Goal: Task Accomplishment & Management: Use online tool/utility

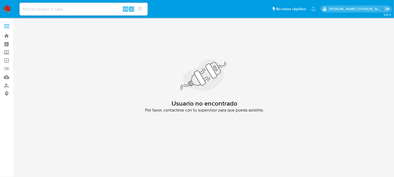
click at [7, 9] on img at bounding box center [7, 9] width 9 height 9
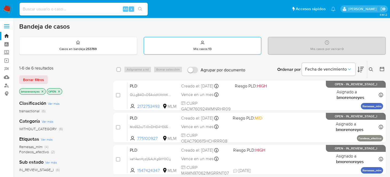
click at [211, 47] on strong "13" at bounding box center [209, 48] width 3 height 5
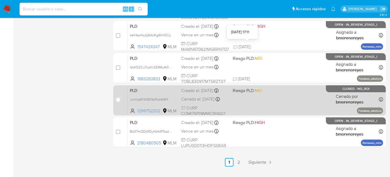
scroll to position [264, 0]
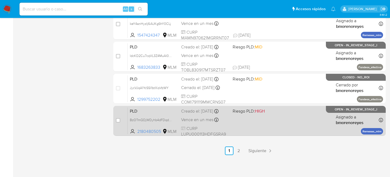
click at [269, 122] on div "PLD BzOTmQDjWDyhb4dFDqdtMsGC 2180480505 MLM Riesgo PLD: HIGH Creado el: 12/09/2…" at bounding box center [255, 120] width 255 height 27
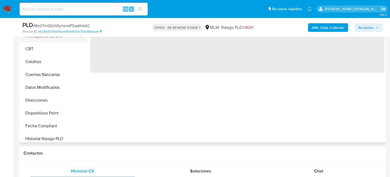
scroll to position [31, 0]
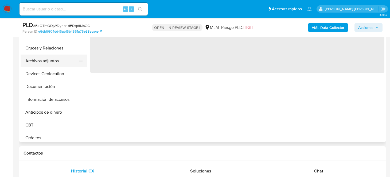
select select "10"
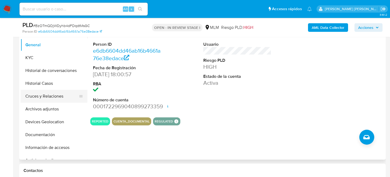
scroll to position [80, 0]
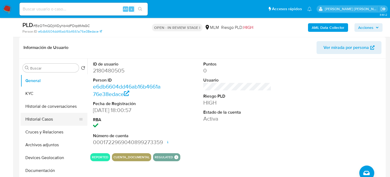
drag, startPoint x: 49, startPoint y: 117, endPoint x: 54, endPoint y: 117, distance: 5.1
click at [49, 117] on button "Historial Casos" at bounding box center [52, 119] width 62 height 13
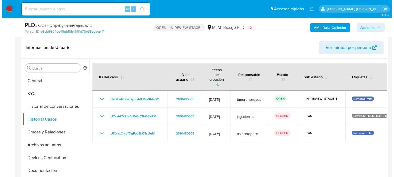
scroll to position [107, 0]
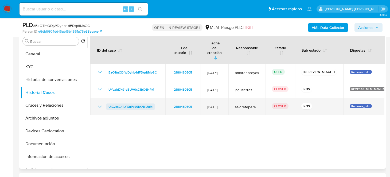
click at [136, 103] on span "UlCvkxCniLYXgPpJ9kKNsUuM" at bounding box center [130, 106] width 44 height 6
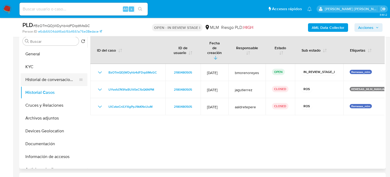
click at [47, 82] on button "Historial de conversaciones" at bounding box center [52, 79] width 62 height 13
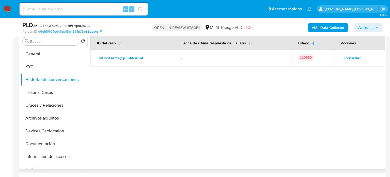
click at [353, 57] on span "Consultar" at bounding box center [352, 57] width 16 height 7
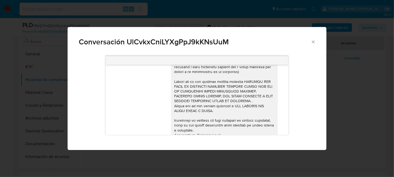
scroll to position [97, 0]
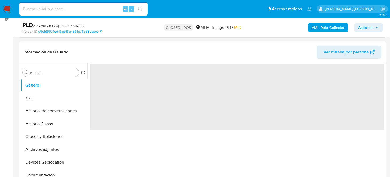
scroll to position [80, 0]
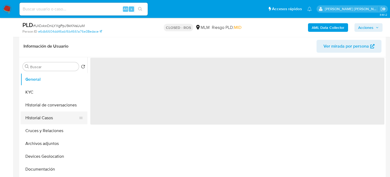
select select "10"
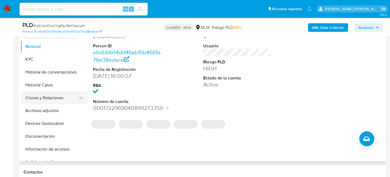
scroll to position [107, 0]
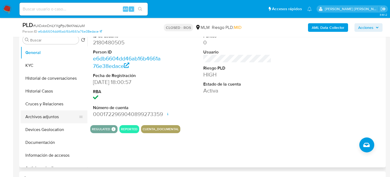
click at [42, 116] on button "Archivos adjuntos" at bounding box center [52, 116] width 62 height 13
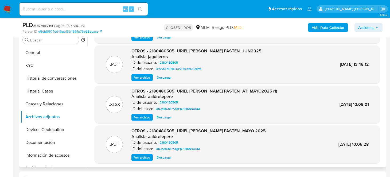
scroll to position [30, 0]
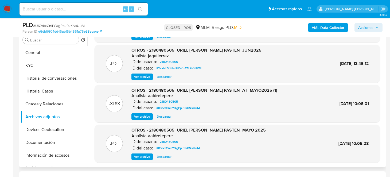
click at [158, 156] on span "Descargar" at bounding box center [164, 156] width 15 height 5
